Goal: Task Accomplishment & Management: Complete application form

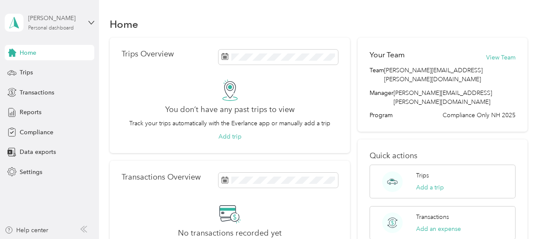
click at [50, 14] on div "[PERSON_NAME]" at bounding box center [54, 18] width 53 height 9
click at [69, 189] on aside "[PERSON_NAME] Personal dashboard Home Trips Transactions Reports Compliance Dat…" at bounding box center [49, 119] width 99 height 239
click at [26, 137] on div "Compliance" at bounding box center [50, 131] width 90 height 15
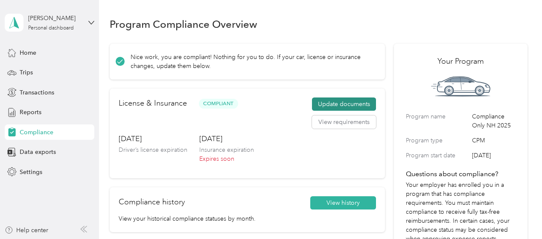
click at [321, 102] on button "Update documents" at bounding box center [344, 104] width 64 height 14
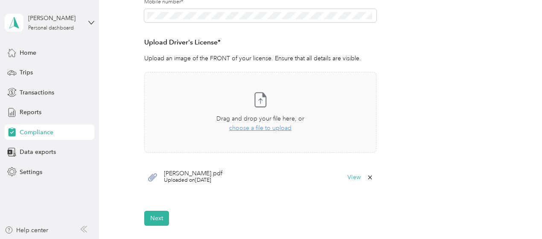
scroll to position [213, 0]
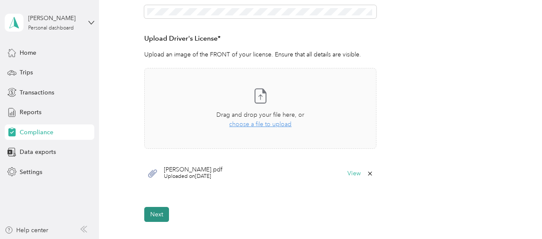
click at [146, 211] on div "Employee details & driver’s license License Insurance declaration Insurance Veh…" at bounding box center [319, 46] width 418 height 352
click at [149, 211] on button "Next" at bounding box center [156, 214] width 25 height 15
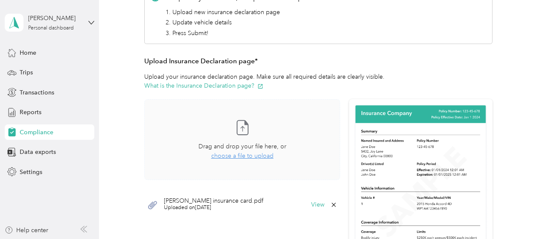
scroll to position [167, 0]
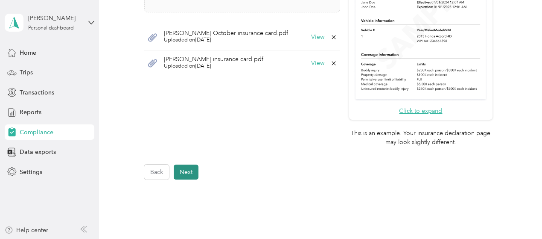
click at [191, 166] on button "Next" at bounding box center [186, 171] width 25 height 15
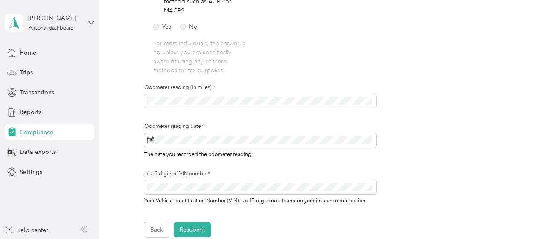
scroll to position [266, 0]
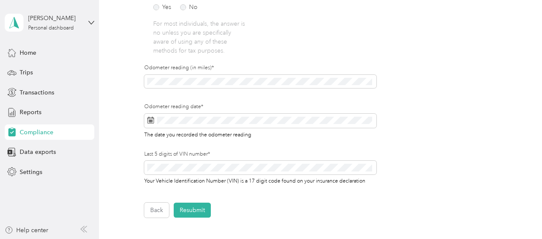
drag, startPoint x: 273, startPoint y: 108, endPoint x: 274, endPoint y: 101, distance: 7.7
click at [274, 106] on label "Odometer reading date*" at bounding box center [260, 107] width 232 height 8
click at [266, 88] on div at bounding box center [260, 83] width 232 height 17
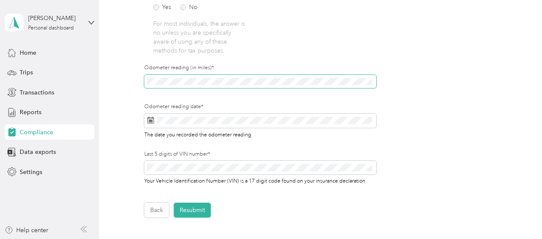
click at [213, 76] on span at bounding box center [260, 82] width 232 height 14
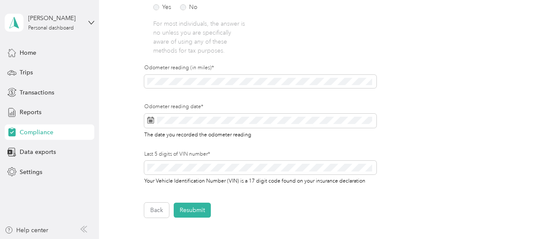
click at [215, 133] on span "The date you recorded the odometer reading" at bounding box center [197, 134] width 107 height 8
click at [189, 127] on span at bounding box center [260, 121] width 232 height 15
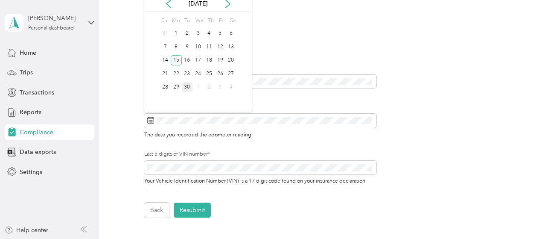
click at [187, 86] on div "30" at bounding box center [187, 87] width 11 height 11
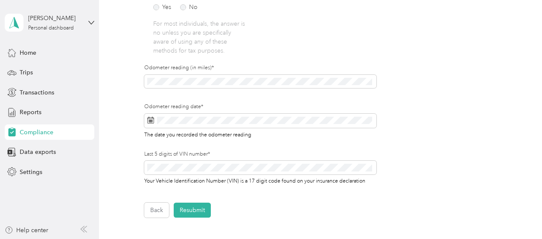
scroll to position [309, 0]
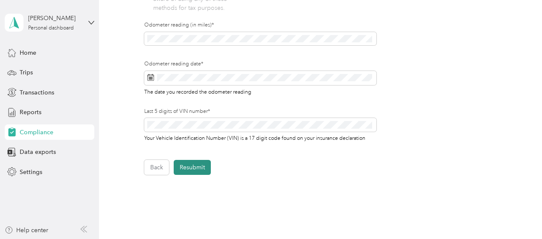
click at [208, 166] on button "Resubmit" at bounding box center [192, 167] width 37 height 15
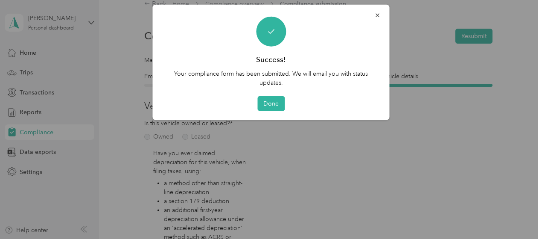
scroll to position [10, 0]
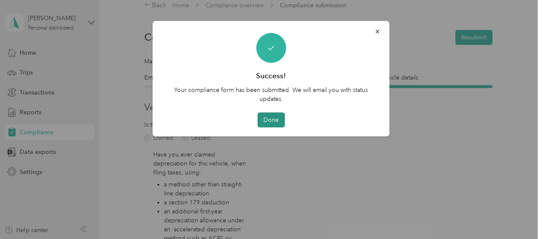
click at [268, 116] on button "Done" at bounding box center [270, 119] width 27 height 15
